Goal: Task Accomplishment & Management: Manage account settings

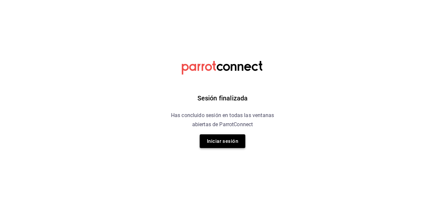
click at [234, 137] on button "Iniciar sesión" at bounding box center [223, 141] width 46 height 14
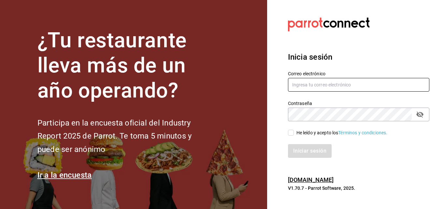
click at [318, 86] on input "text" at bounding box center [358, 85] width 141 height 14
type input "a311081952@gmail.com"
click at [290, 136] on div "Iniciar sesión" at bounding box center [354, 147] width 149 height 22
click at [291, 134] on input "He leído y acepto los Términos y condiciones." at bounding box center [291, 133] width 6 height 6
checkbox input "true"
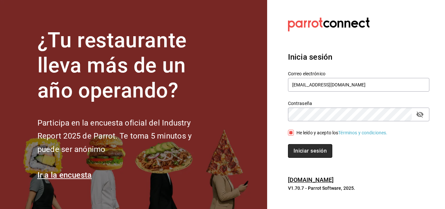
click at [302, 147] on button "Iniciar sesión" at bounding box center [310, 151] width 44 height 14
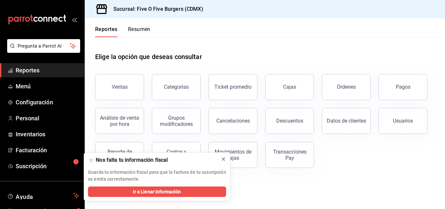
click at [224, 158] on icon at bounding box center [223, 158] width 5 height 5
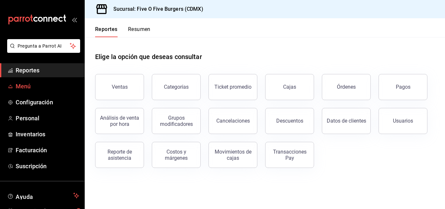
click at [27, 89] on span "Menú" at bounding box center [48, 86] width 64 height 9
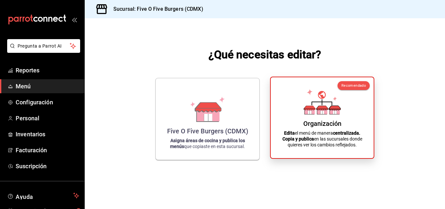
click at [332, 87] on div "Organización Edita el menú de manera centralizada. Copia y publica en las sucur…" at bounding box center [322, 117] width 87 height 70
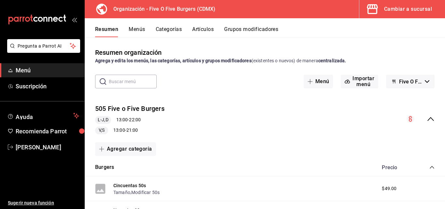
click at [137, 28] on button "Menús" at bounding box center [137, 31] width 16 height 11
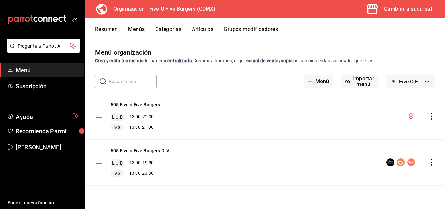
click at [429, 116] on icon "actions" at bounding box center [431, 116] width 7 height 7
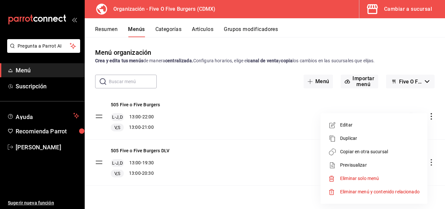
click at [360, 152] on span "Copiar en otra sucursal" at bounding box center [380, 151] width 80 height 7
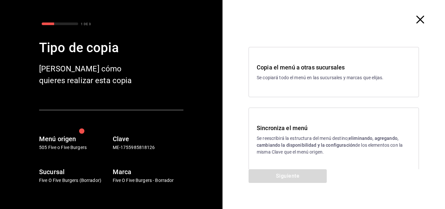
click at [417, 17] on icon "button" at bounding box center [421, 20] width 8 height 8
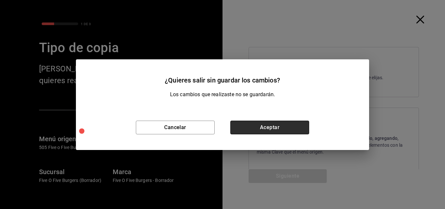
click at [272, 122] on button "Aceptar" at bounding box center [269, 128] width 79 height 14
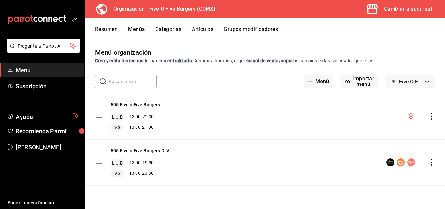
click at [434, 118] on icon "actions" at bounding box center [431, 116] width 7 height 7
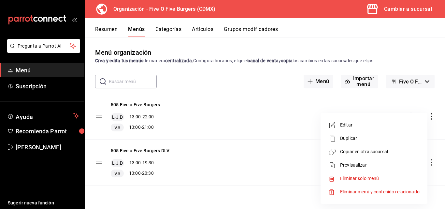
drag, startPoint x: 348, startPoint y: 128, endPoint x: 127, endPoint y: 145, distance: 221.3
click at [127, 145] on div "Editar Duplicar Copiar en otra sucursal Previsualizar Eliminar solo menú Elimin…" at bounding box center [222, 104] width 445 height 209
click at [127, 106] on div at bounding box center [222, 104] width 445 height 209
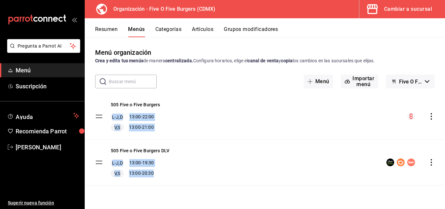
click at [130, 101] on body "Pregunta a Parrot AI Menú Suscripción Ayuda Recomienda Parrot Jocelyn Salazar S…" at bounding box center [222, 104] width 445 height 209
click at [130, 104] on button "505 Five o Five Burgers" at bounding box center [135, 104] width 49 height 7
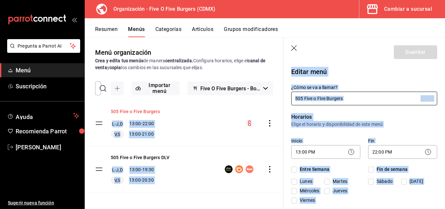
checkbox input "true"
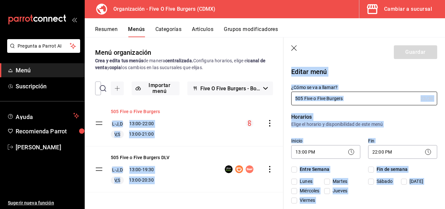
checkbox input "true"
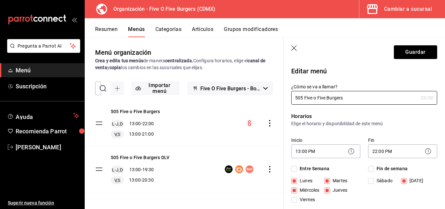
scroll to position [1, 0]
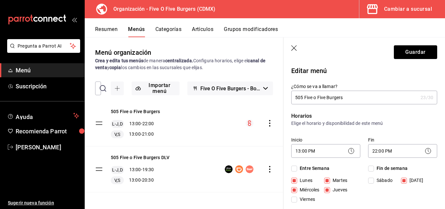
click at [285, 52] on header "Guardar" at bounding box center [365, 50] width 162 height 27
click at [292, 49] on icon "button" at bounding box center [294, 48] width 7 height 7
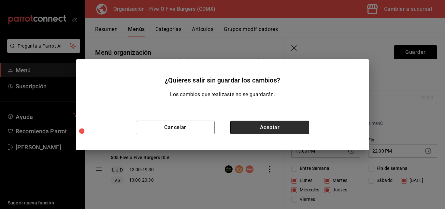
click at [239, 128] on button "Aceptar" at bounding box center [269, 128] width 79 height 14
checkbox input "false"
type input "1758410276863"
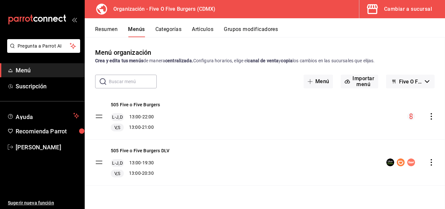
checkbox input "false"
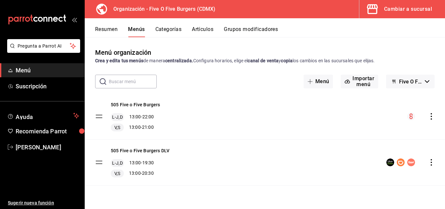
click at [201, 29] on button "Artículos" at bounding box center [203, 31] width 22 height 11
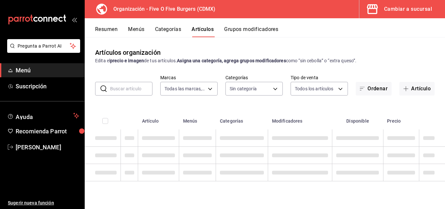
type input "1c621bbb-1c7f-463d-b041-a7faf11ae458"
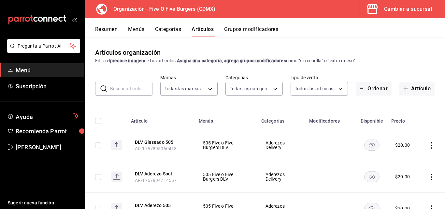
type input "2974cb68-fa0e-4c1b-828b-d4f146ac3279,0784bacb-ccc8-435e-9a40-abf7a349989a,8e234…"
drag, startPoint x: 143, startPoint y: 120, endPoint x: 417, endPoint y: 118, distance: 273.8
click at [411, 117] on tr "Artículo Menús Categorías Modificadores Disponible Precio" at bounding box center [265, 119] width 361 height 21
click at [421, 119] on th at bounding box center [433, 119] width 25 height 21
drag, startPoint x: 133, startPoint y: 120, endPoint x: 418, endPoint y: 114, distance: 285.3
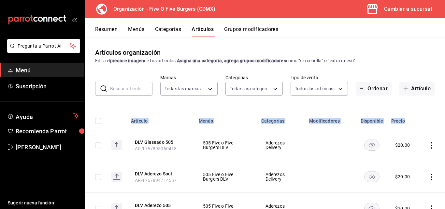
click at [418, 114] on tr "Artículo Menús Categorías Modificadores Disponible Precio" at bounding box center [265, 119] width 361 height 21
click at [421, 114] on th at bounding box center [433, 119] width 25 height 21
click at [155, 113] on th "Artículo" at bounding box center [161, 119] width 68 height 21
click at [132, 27] on button "Menús" at bounding box center [136, 31] width 16 height 11
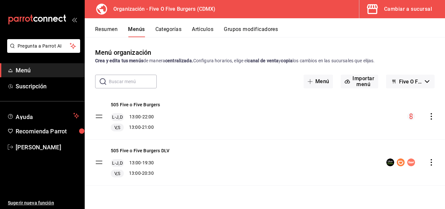
click at [428, 117] on div "menu-maker-table" at bounding box center [420, 116] width 27 height 8
click at [435, 117] on div "505 Five o Five Burgers L-J,D 13:00 - 22:00 V,S 13:00 - 21:00" at bounding box center [265, 117] width 361 height 46
click at [434, 117] on icon "actions" at bounding box center [431, 116] width 7 height 7
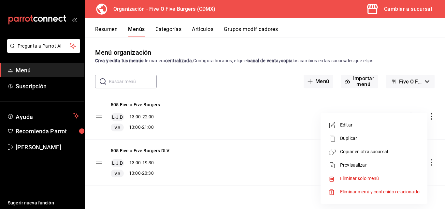
click at [352, 125] on span "Editar" at bounding box center [380, 125] width 80 height 7
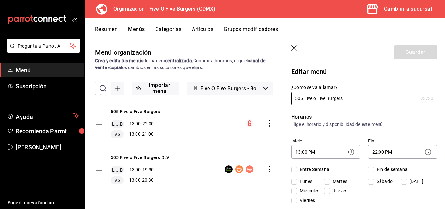
checkbox input "true"
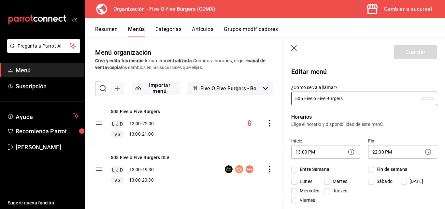
checkbox input "true"
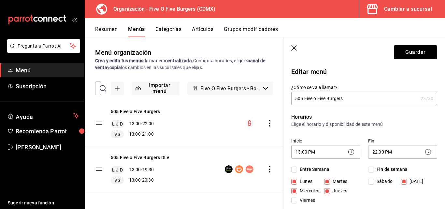
click at [290, 50] on header "Guardar" at bounding box center [365, 50] width 162 height 27
click at [289, 48] on header "Guardar" at bounding box center [365, 50] width 162 height 27
click at [295, 48] on icon "button" at bounding box center [294, 48] width 6 height 6
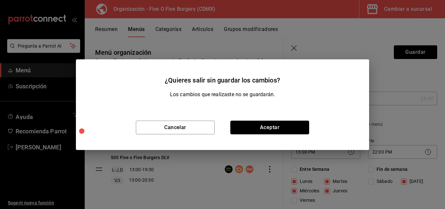
click at [255, 126] on button "Aceptar" at bounding box center [269, 128] width 79 height 14
checkbox input "false"
type input "1758410324792"
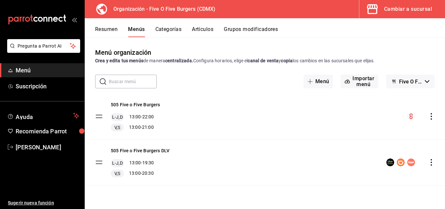
checkbox input "false"
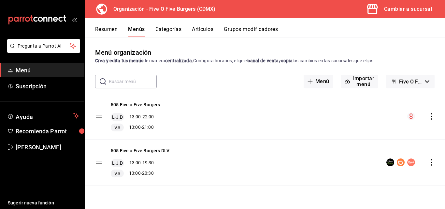
click at [430, 114] on icon "actions" at bounding box center [431, 116] width 7 height 7
